Goal: Task Accomplishment & Management: Complete application form

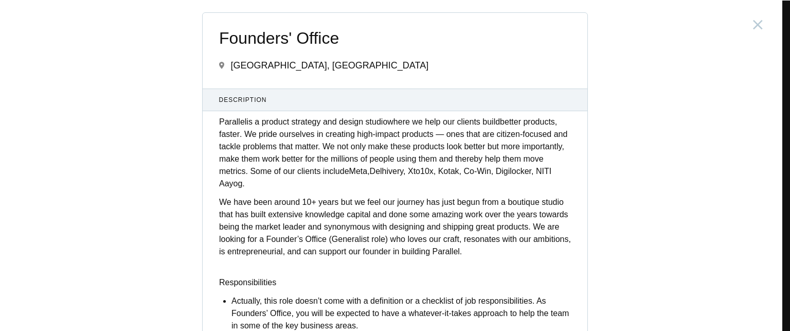
click at [181, 138] on div "Founders' Office India, Bengaluru Description Parallel is a product strategy an…" at bounding box center [395, 165] width 790 height 331
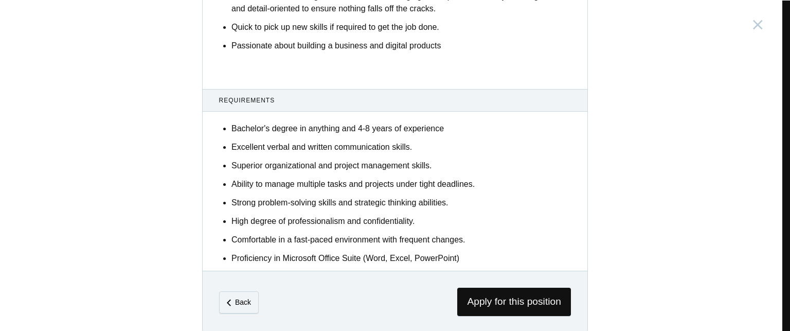
scroll to position [652, 0]
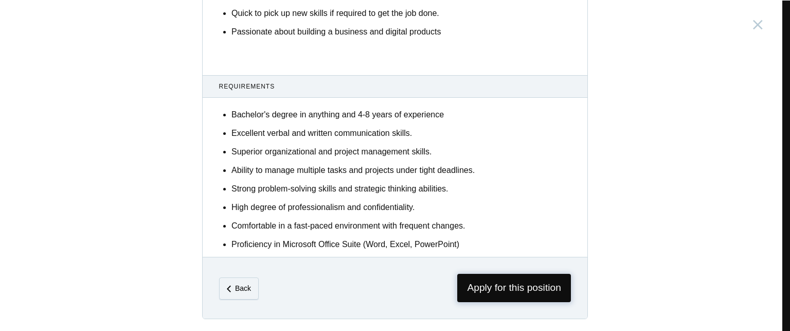
click at [496, 286] on span "Apply for this position" at bounding box center [514, 288] width 114 height 28
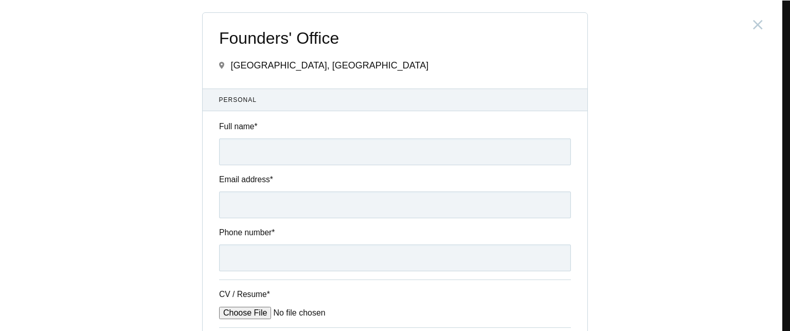
click at [177, 133] on div "Founders' Office India, Bengaluru Submitting form failed, try again. Retry Your…" at bounding box center [395, 165] width 790 height 331
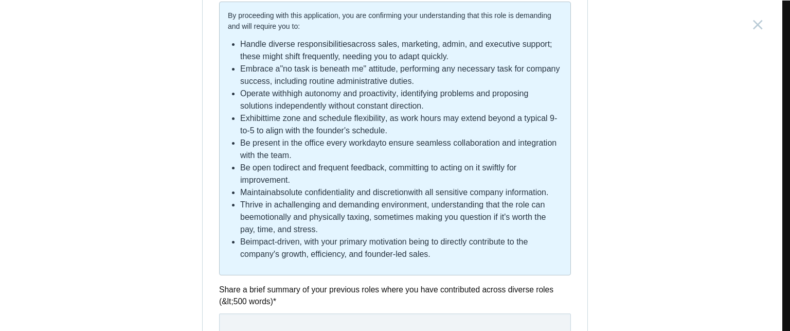
scroll to position [391, 0]
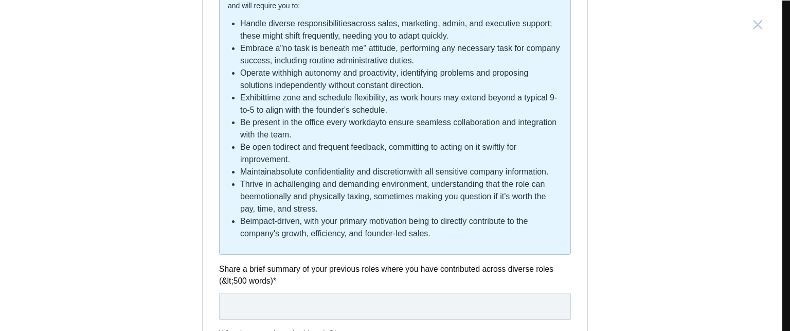
click at [181, 163] on div "Founders' Office India, Bengaluru Submitting form failed, try again. Retry Your…" at bounding box center [395, 165] width 790 height 331
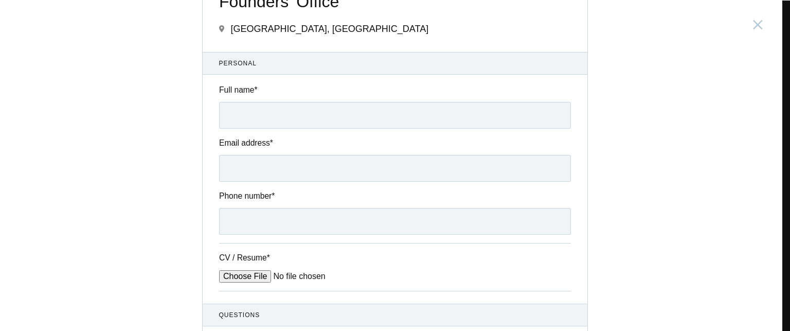
scroll to position [0, 0]
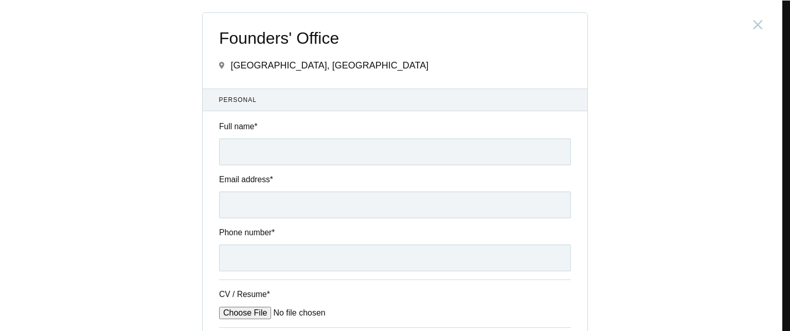
click at [140, 145] on div "Founders' Office India, Bengaluru Submitting form failed, try again. Retry Your…" at bounding box center [395, 165] width 790 height 331
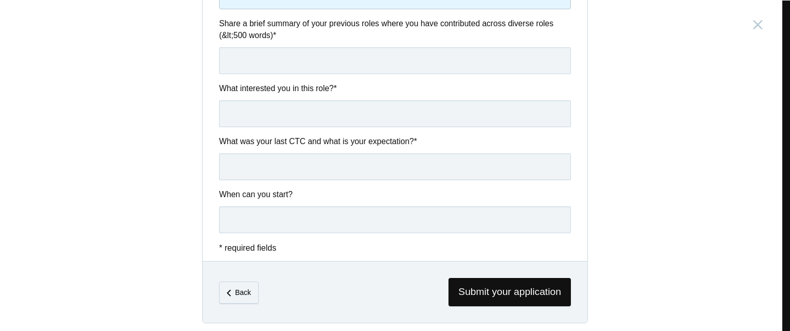
scroll to position [638, 0]
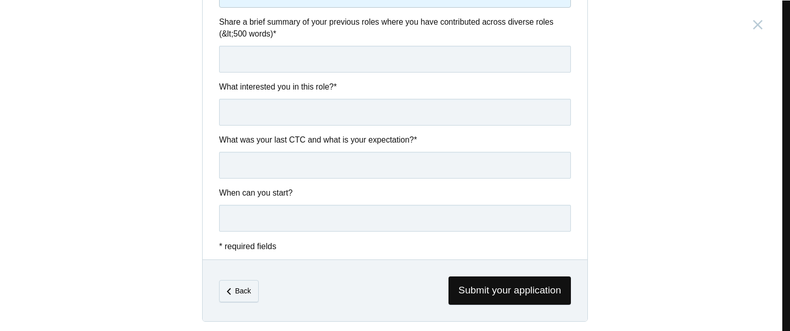
click at [154, 137] on div "Founders' Office India, Bengaluru Submitting form failed, try again. Retry Your…" at bounding box center [395, 165] width 790 height 331
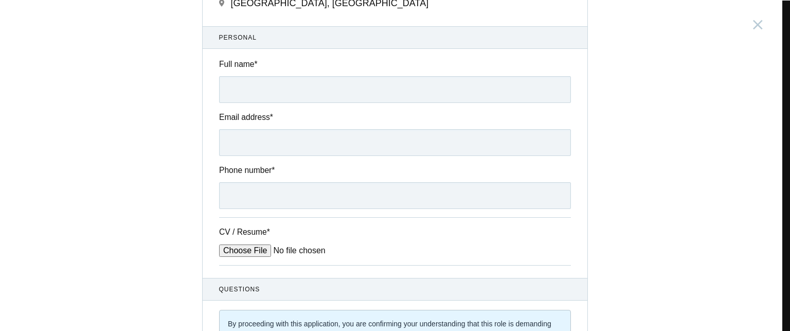
scroll to position [0, 0]
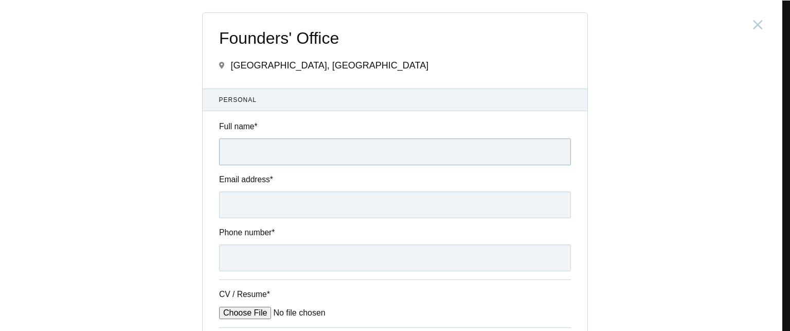
click at [278, 159] on input "Full name *" at bounding box center [395, 151] width 352 height 27
type input "Shankar Sadarangani"
type input "shankar.sadarangani@gmail.com"
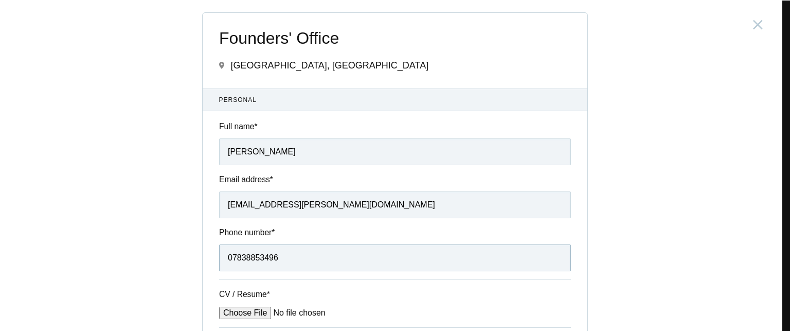
click at [298, 260] on input "07838853496" at bounding box center [395, 257] width 352 height 27
type input "8"
type input "9382660230"
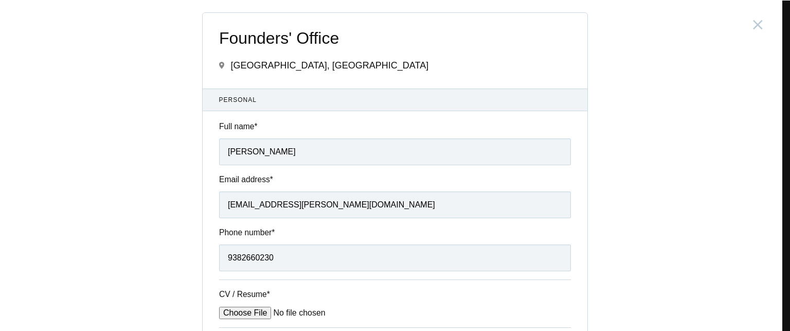
click at [131, 224] on div "Founders' Office India, Bengaluru Submitting form failed, try again. Retry Your…" at bounding box center [395, 165] width 790 height 331
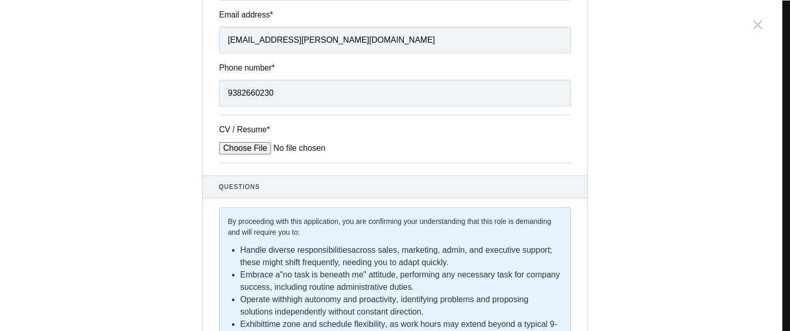
scroll to position [144, 0]
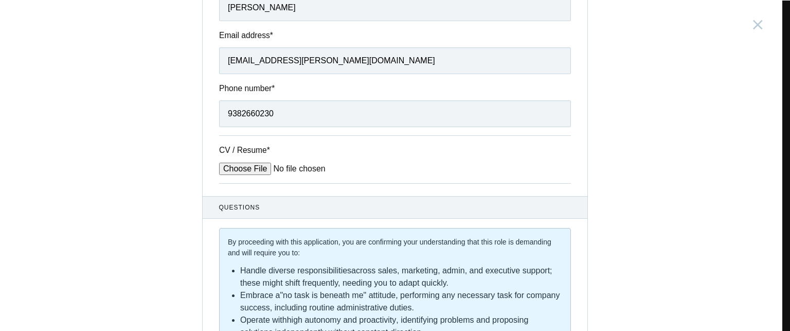
click at [164, 155] on div "Founders' Office India, Bengaluru Submitting form failed, try again. Retry Your…" at bounding box center [395, 165] width 790 height 331
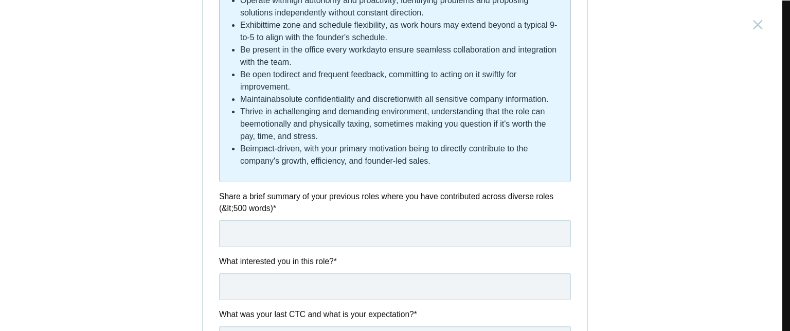
scroll to position [389, 0]
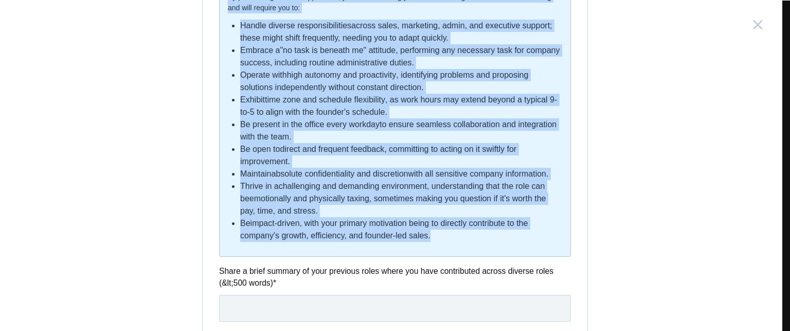
drag, startPoint x: 222, startPoint y: 244, endPoint x: 451, endPoint y: 244, distance: 228.5
click at [451, 244] on div "By proceeding with this application, you are confirming your understanding that…" at bounding box center [395, 120] width 352 height 274
copy div "By proceeding with this application, you are confirming your understanding that…"
click at [623, 211] on div "Founders' Office India, Bengaluru Submitting form failed, try again. Retry Your…" at bounding box center [395, 165] width 790 height 331
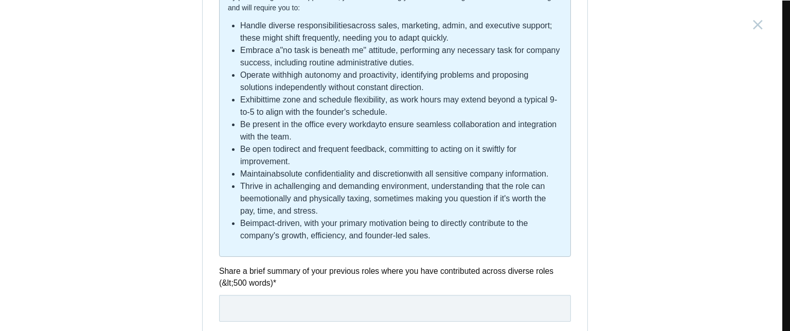
click at [157, 104] on div "Founders' Office India, Bengaluru Submitting form failed, try again. Retry Your…" at bounding box center [395, 165] width 790 height 331
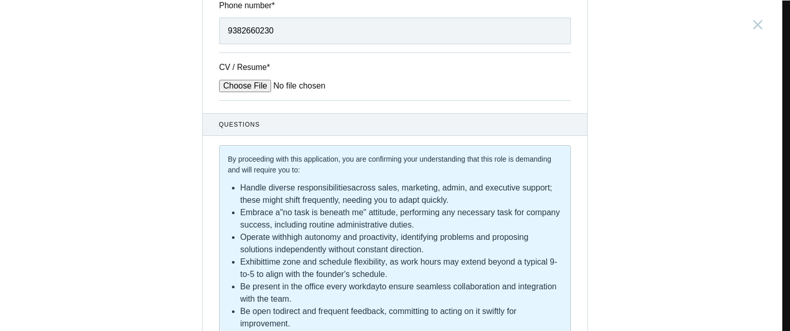
scroll to position [247, 0]
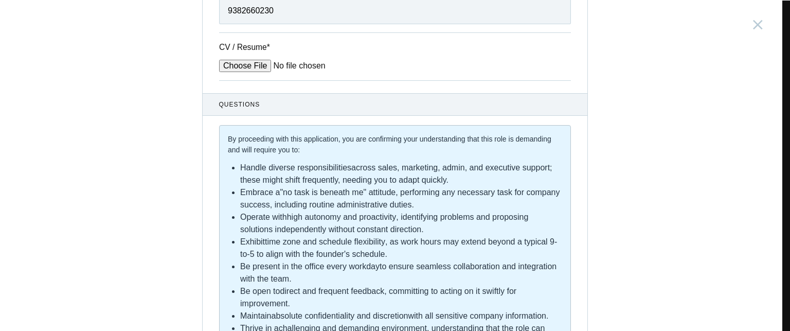
click at [253, 65] on input "CV / Resume *" at bounding box center [297, 66] width 156 height 12
type input "C:\fakepath\Shankar_CV_Parallel.pdf"
click at [165, 113] on div "Founders' Office India, Bengaluru Submitting form failed, try again. Retry Your…" at bounding box center [395, 165] width 790 height 331
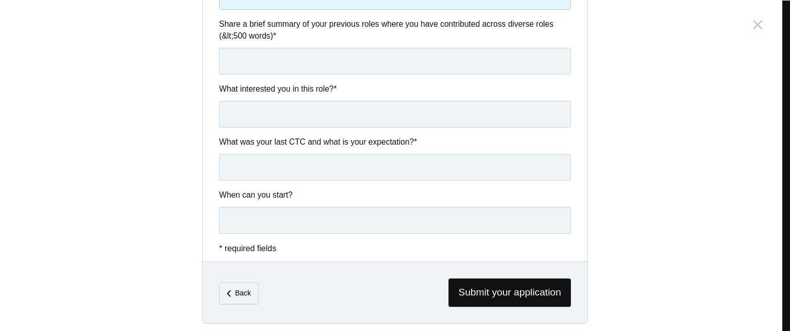
scroll to position [638, 0]
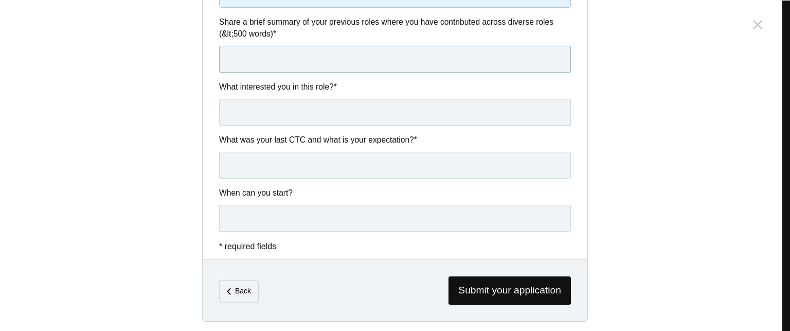
click at [241, 58] on input "text" at bounding box center [395, 59] width 352 height 27
paste input "At Proptiger and Propsmile, I delivered consistent 7–10% month-on-month revenue…"
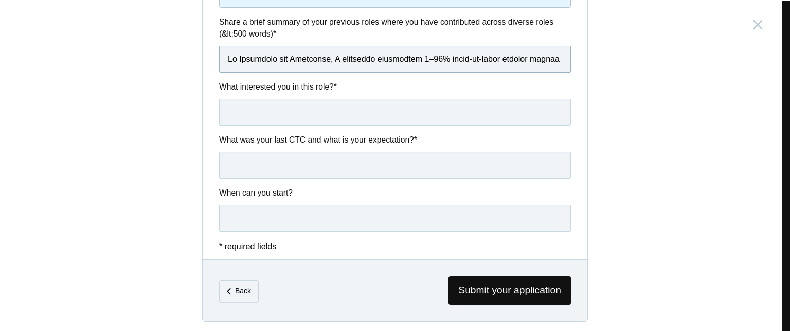
scroll to position [0, 4475]
type input "At Proptiger and Propsmile, I delivered consistent 7–10% month-on-month revenue…"
click at [275, 99] on input "text" at bounding box center [395, 112] width 352 height 27
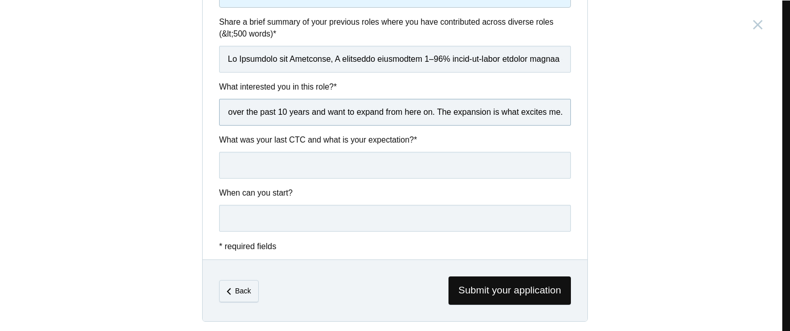
type input "What really attracted me was the fact that you have established processes and g…"
click at [257, 165] on input "text" at bounding box center [395, 165] width 352 height 27
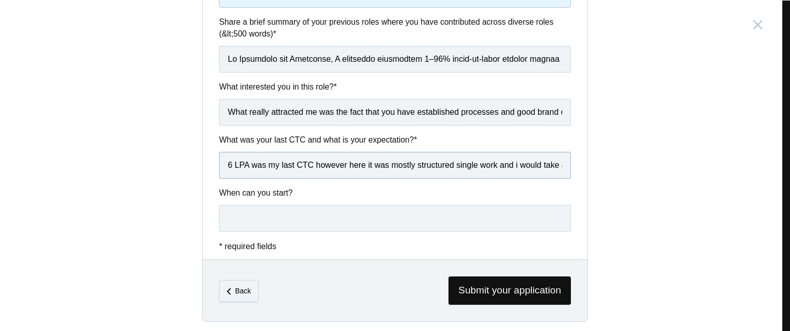
paste input "While my last CTC was ₹6 LPA in a single-function role, I consistently delivere…"
type input "While my last CTC was ₹6 LPA in a single-function role, I consistently delivere…"
click at [284, 216] on input "text" at bounding box center [395, 218] width 352 height 27
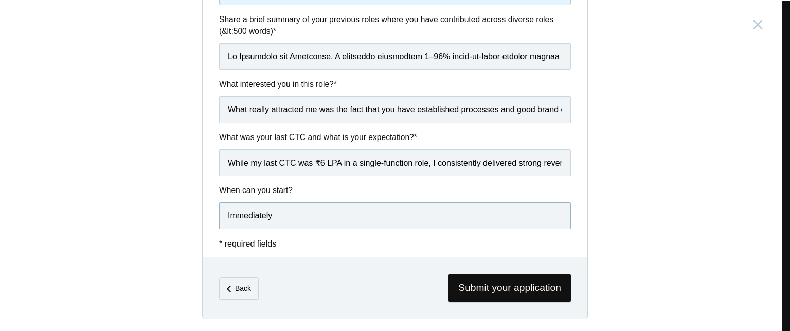
type input "Immediately"
click at [613, 202] on div "Founders' Office India, Bengaluru Submitting form failed, try again. Retry Your…" at bounding box center [395, 165] width 790 height 331
click at [505, 287] on span "Submit your application" at bounding box center [510, 288] width 122 height 28
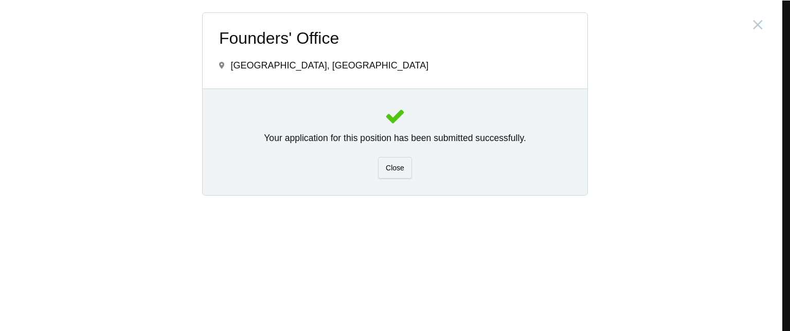
scroll to position [0, 0]
click at [394, 164] on span "Close" at bounding box center [395, 168] width 19 height 8
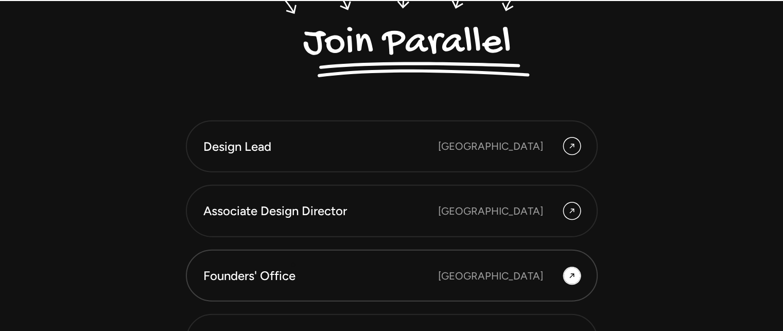
click at [293, 267] on div "Founders' Office" at bounding box center [320, 275] width 235 height 17
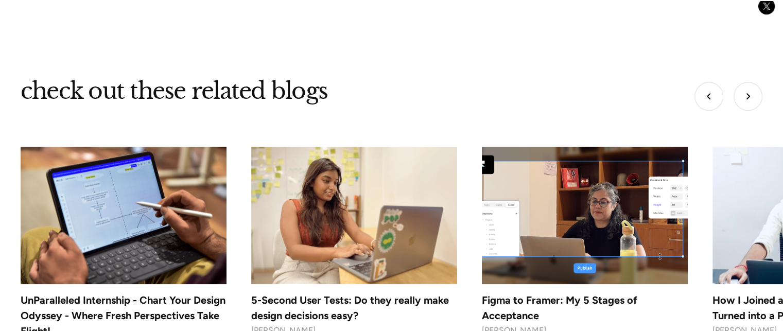
scroll to position [5002, 0]
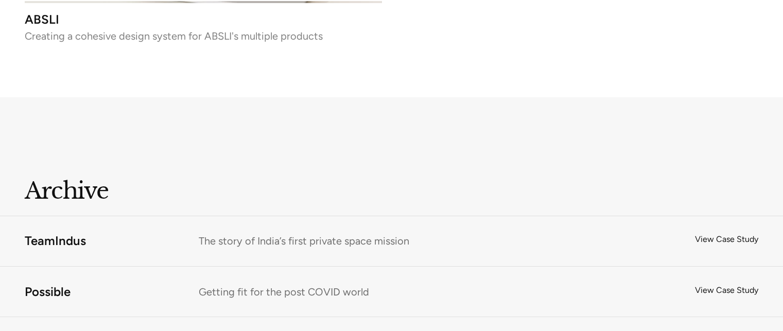
scroll to position [7595, 0]
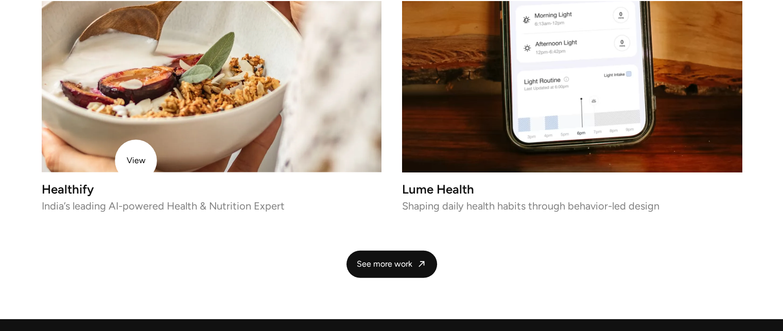
scroll to position [2338, 0]
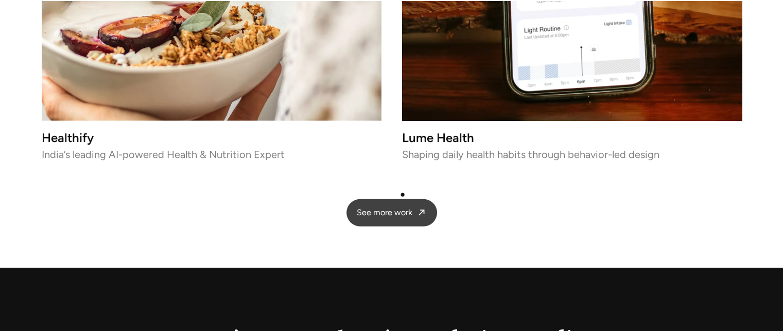
click at [402, 207] on span "See more work" at bounding box center [385, 212] width 56 height 11
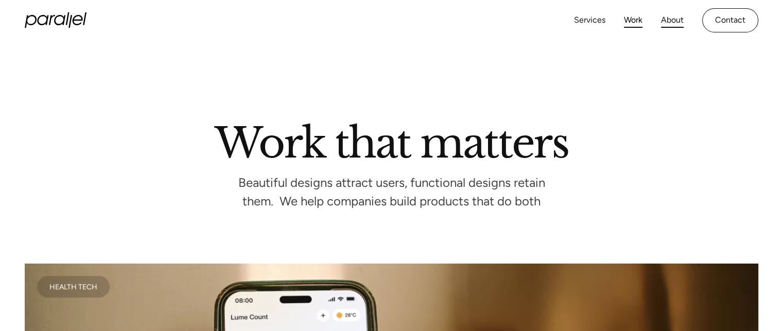
click at [675, 22] on link "About" at bounding box center [672, 20] width 23 height 15
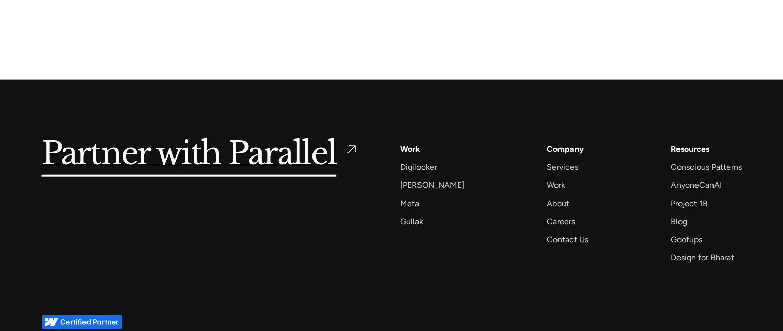
scroll to position [2536, 0]
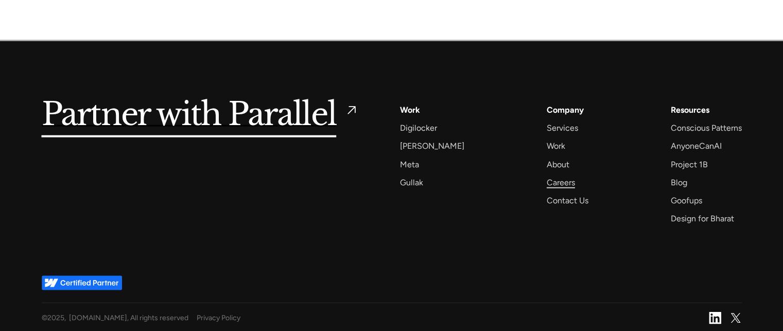
click at [547, 184] on div "Careers" at bounding box center [561, 182] width 28 height 14
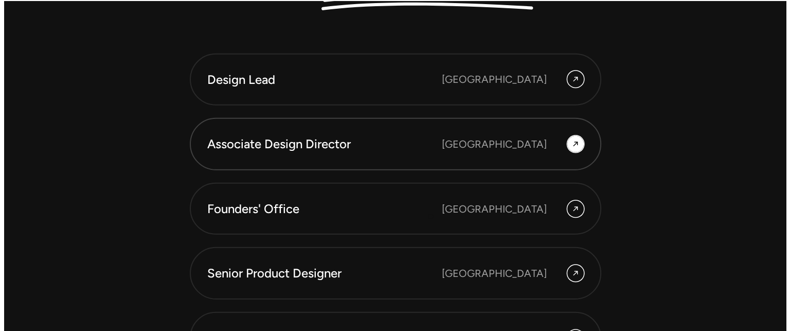
scroll to position [2862, 0]
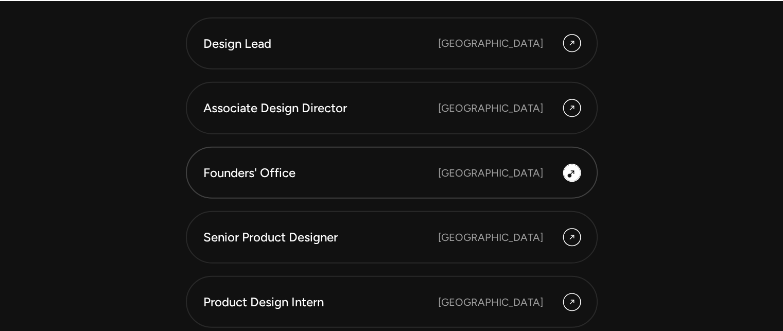
click at [569, 175] on icon at bounding box center [572, 173] width 8 height 12
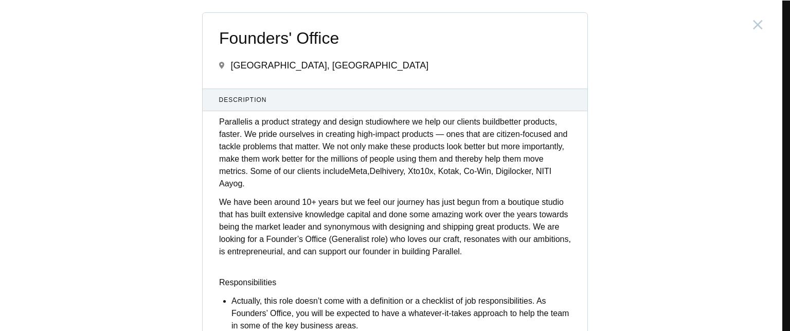
click at [397, 185] on p "Parallel is a product strategy and design studio where we help our clients buil…" at bounding box center [395, 153] width 352 height 74
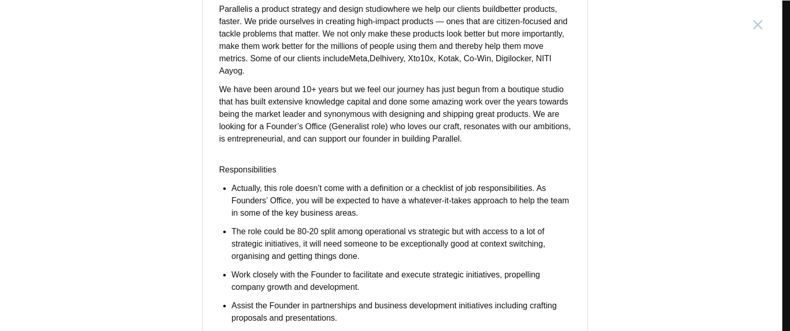
scroll to position [124, 0]
